Goal: Information Seeking & Learning: Find contact information

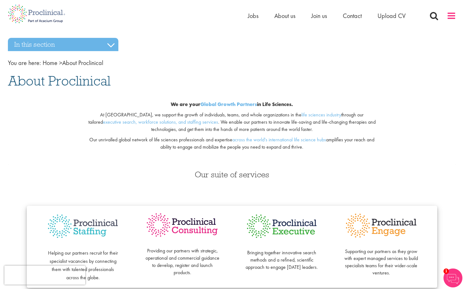
click at [447, 17] on span at bounding box center [451, 15] width 9 height 9
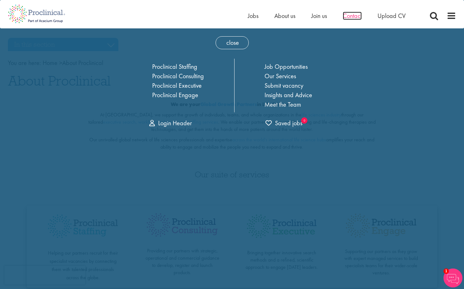
click at [348, 16] on span "Contact" at bounding box center [352, 16] width 19 height 8
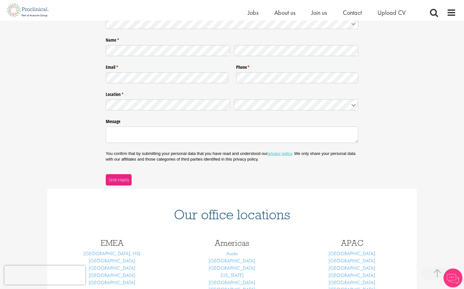
scroll to position [189, 0]
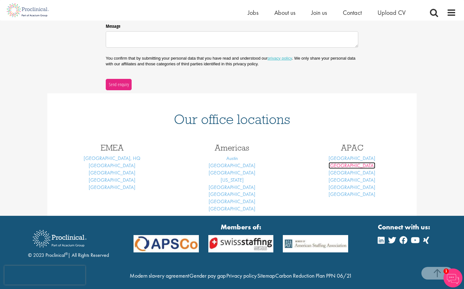
click at [357, 164] on link "[GEOGRAPHIC_DATA]" at bounding box center [352, 165] width 47 height 7
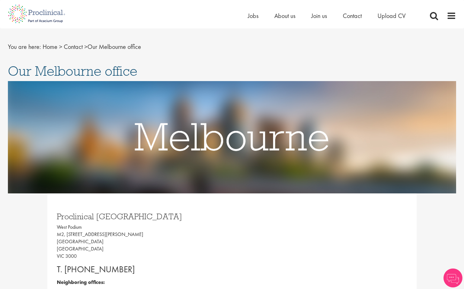
scroll to position [150, 0]
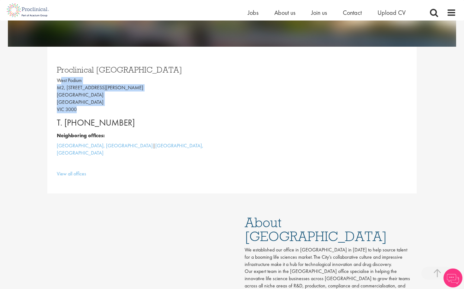
drag, startPoint x: 80, startPoint y: 111, endPoint x: 57, endPoint y: 76, distance: 41.4
click at [57, 76] on div "Proclinical Melbourne West Podium M2, 525 Collins Street Melbourne Australia VI…" at bounding box center [142, 120] width 180 height 122
copy p "West Podium M2, 525 Collins Street Melbourne Australia VIC 3000"
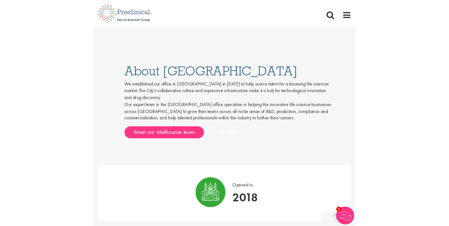
scroll to position [424, 0]
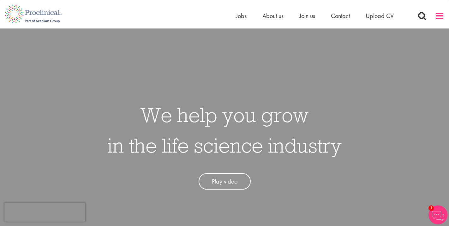
click at [441, 16] on span at bounding box center [439, 15] width 9 height 9
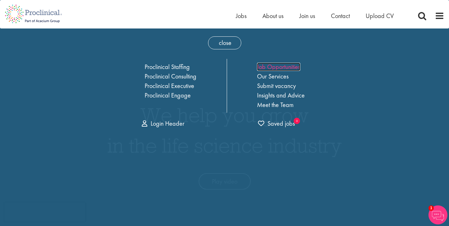
click at [277, 65] on link "Job Opportunities" at bounding box center [278, 67] width 43 height 8
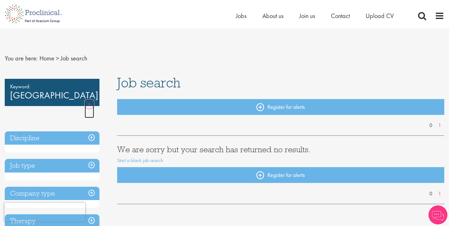
click at [91, 99] on link "Remove" at bounding box center [89, 108] width 9 height 18
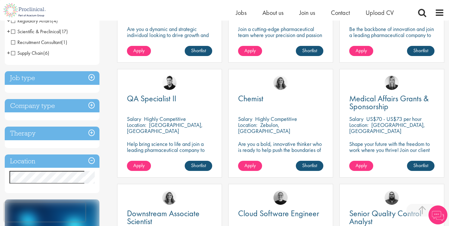
scroll to position [223, 0]
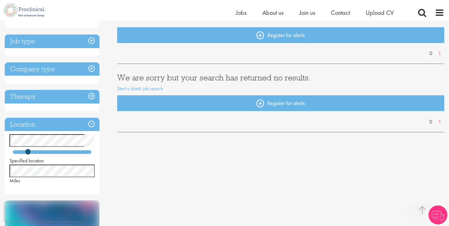
scroll to position [99, 0]
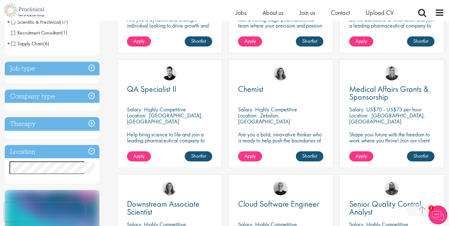
scroll to position [215, 0]
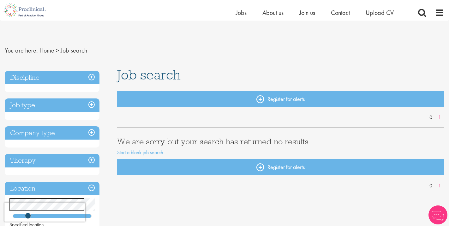
scroll to position [135, 0]
